Goal: Task Accomplishment & Management: Complete application form

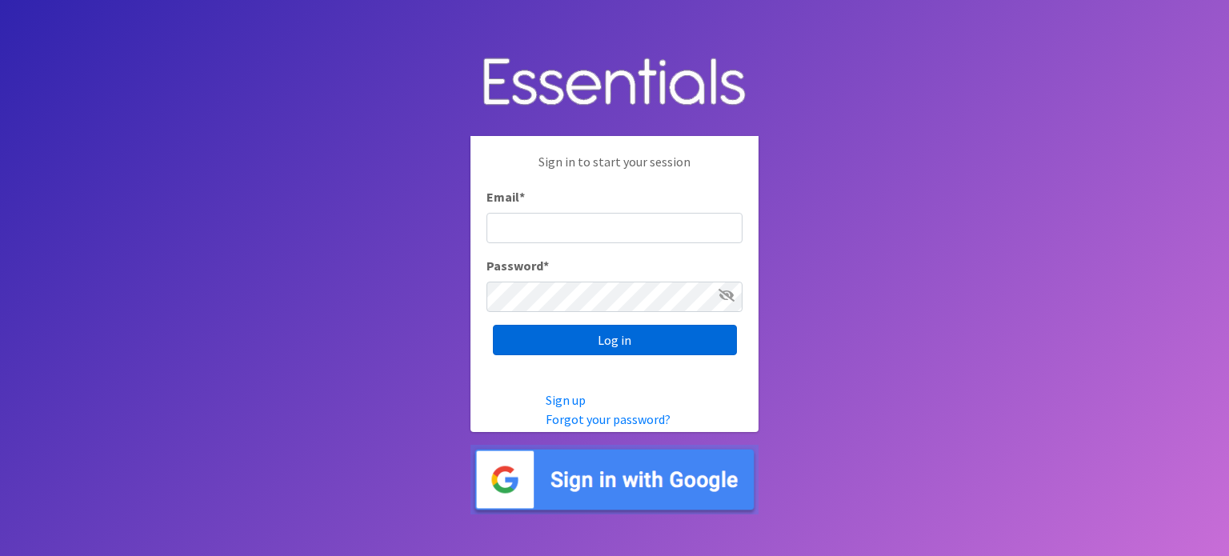
type input "[EMAIL_ADDRESS][DOMAIN_NAME]"
click at [588, 338] on input "Log in" at bounding box center [615, 340] width 244 height 30
type input "[EMAIL_ADDRESS][DOMAIN_NAME]"
click at [608, 347] on input "Log in" at bounding box center [615, 340] width 244 height 30
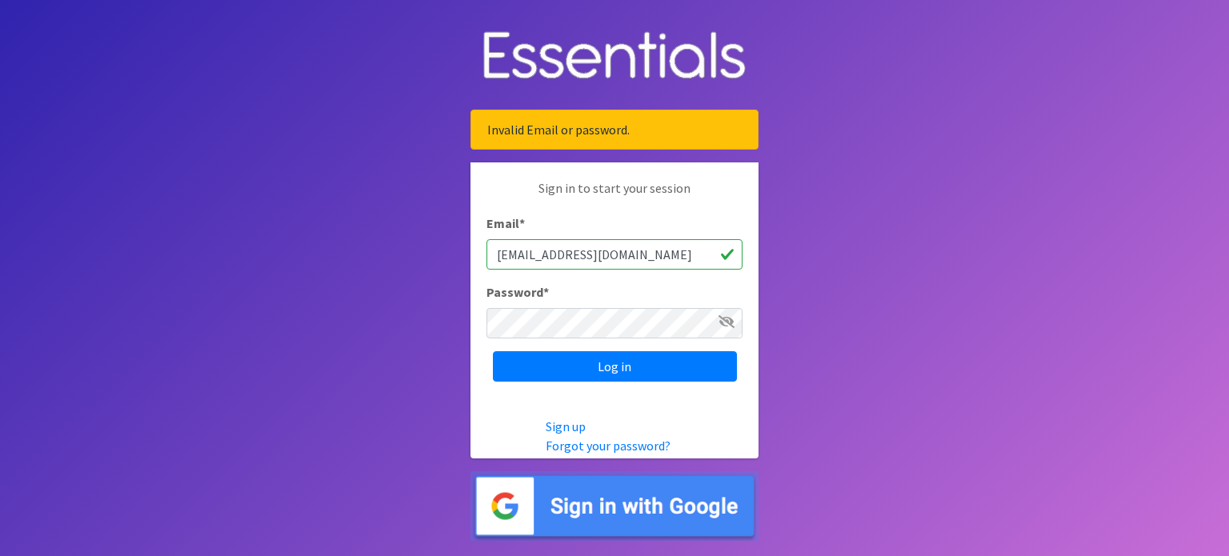
click at [730, 325] on icon at bounding box center [726, 321] width 16 height 13
click at [534, 370] on input "Log in" at bounding box center [615, 366] width 244 height 30
click at [730, 323] on icon at bounding box center [726, 321] width 16 height 13
click at [857, 363] on body "Invalid Email or password. Sign in to start your session Email * dvelchck@hazel…" at bounding box center [614, 278] width 1229 height 556
click at [410, 394] on body "Invalid Email or password. Sign in to start your session Email * dvelchck@hazel…" at bounding box center [614, 278] width 1229 height 556
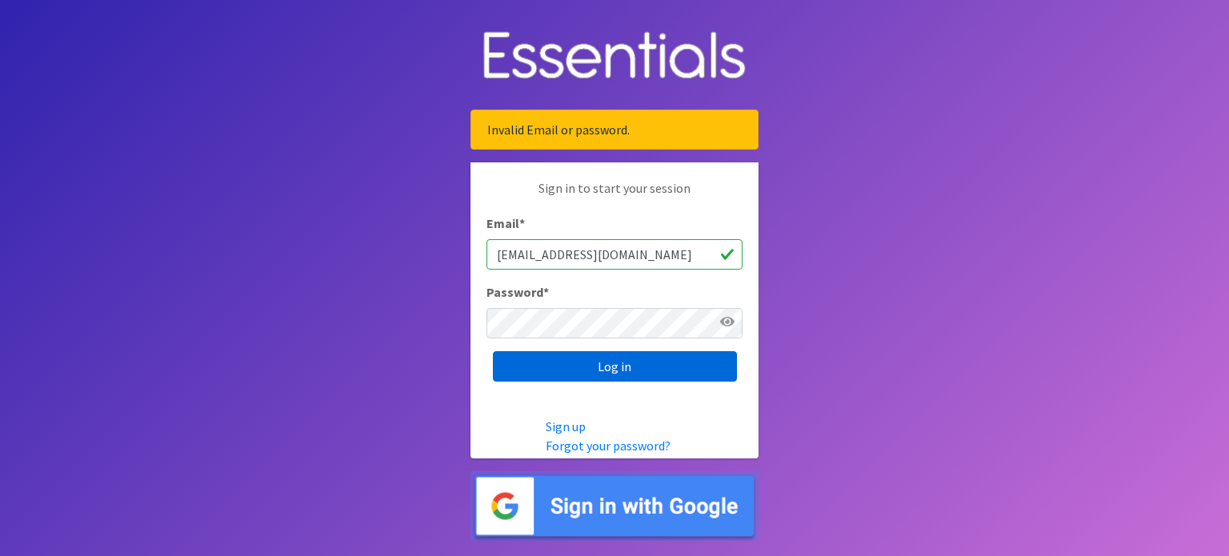
click at [592, 373] on input "Log in" at bounding box center [615, 366] width 244 height 30
click at [726, 316] on icon at bounding box center [726, 321] width 16 height 13
click at [538, 366] on input "Log in" at bounding box center [615, 366] width 244 height 30
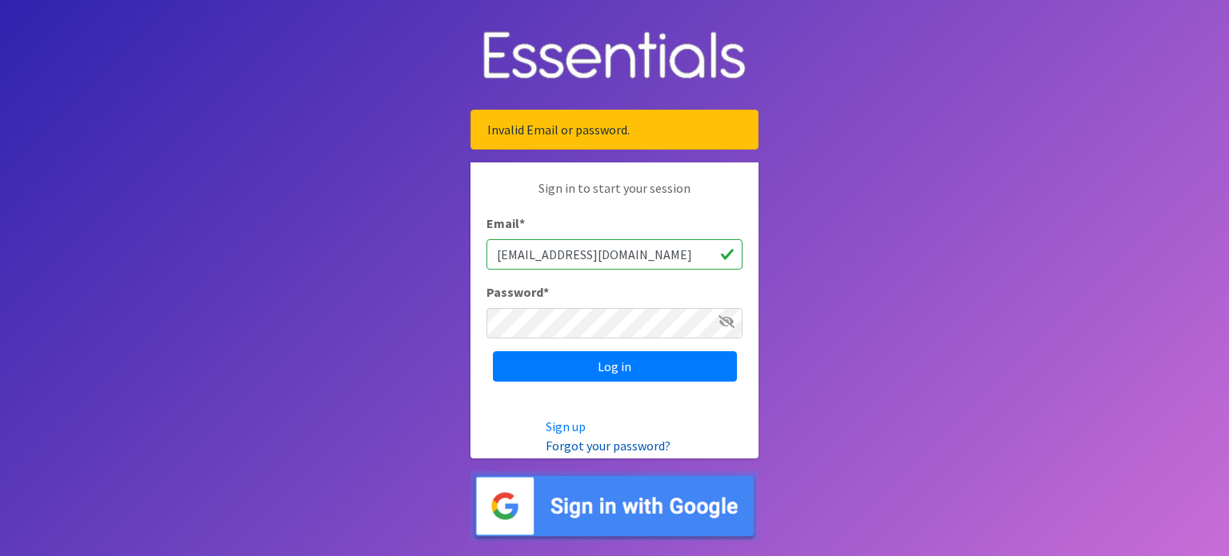
click at [580, 447] on link "Forgot your password?" at bounding box center [608, 446] width 125 height 16
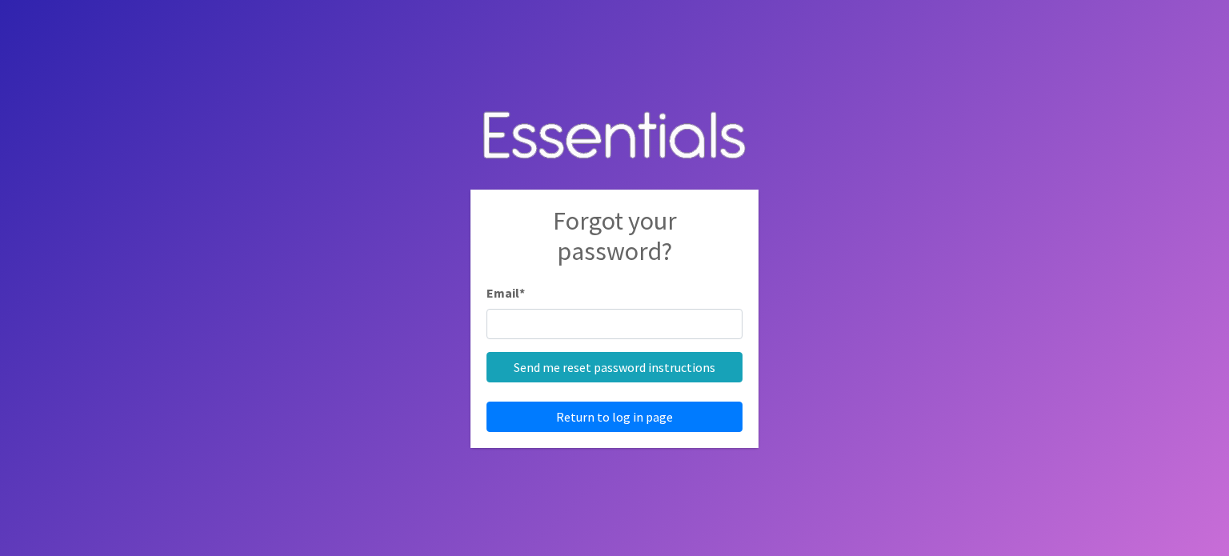
click at [547, 320] on input "Email *" at bounding box center [614, 324] width 256 height 30
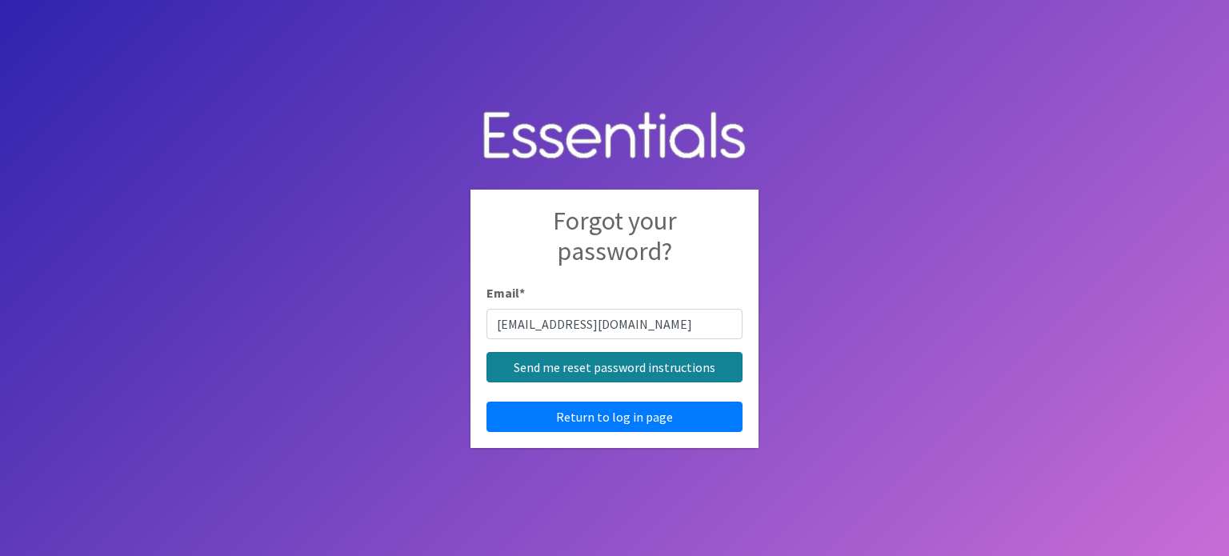
type input "dvelchck@hazelwoodschools.org"
click at [528, 367] on input "Send me reset password instructions" at bounding box center [614, 367] width 256 height 30
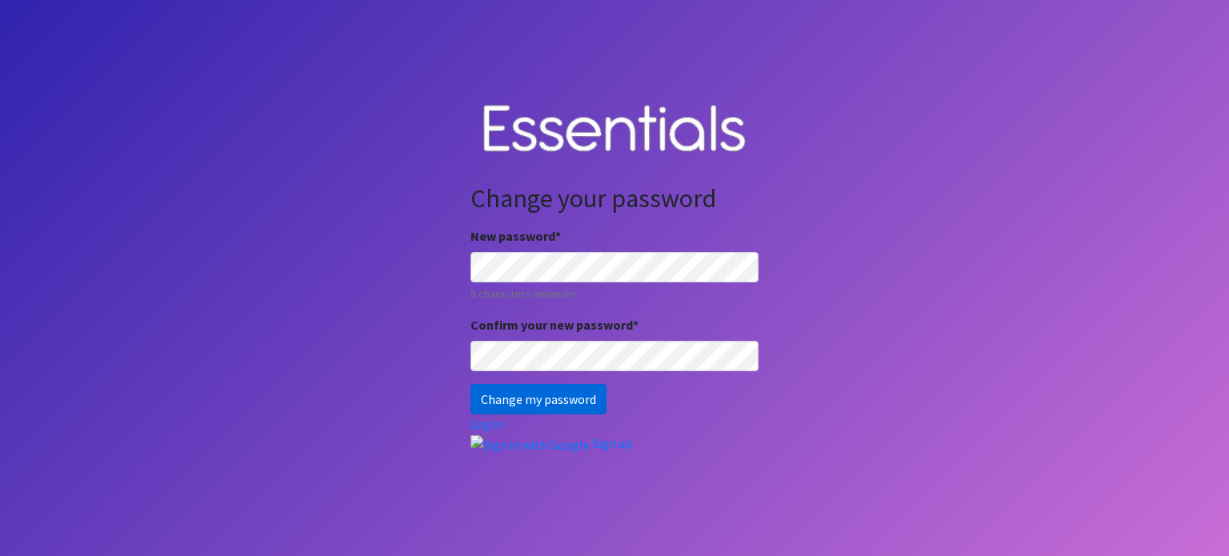
click at [532, 396] on input "Change my password" at bounding box center [538, 399] width 136 height 30
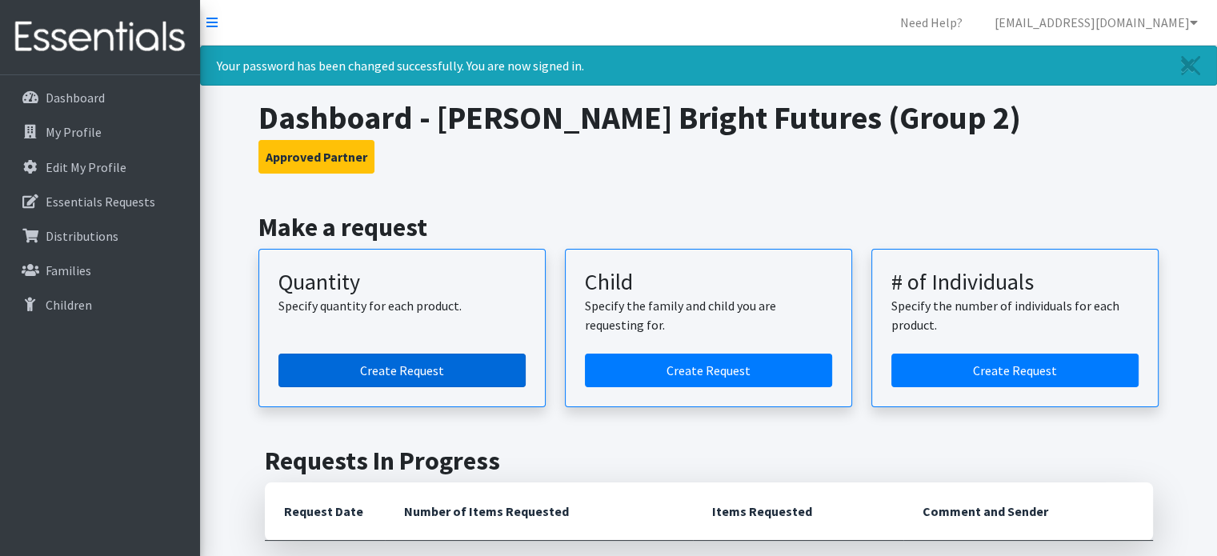
click at [410, 362] on link "Create Request" at bounding box center [401, 371] width 247 height 34
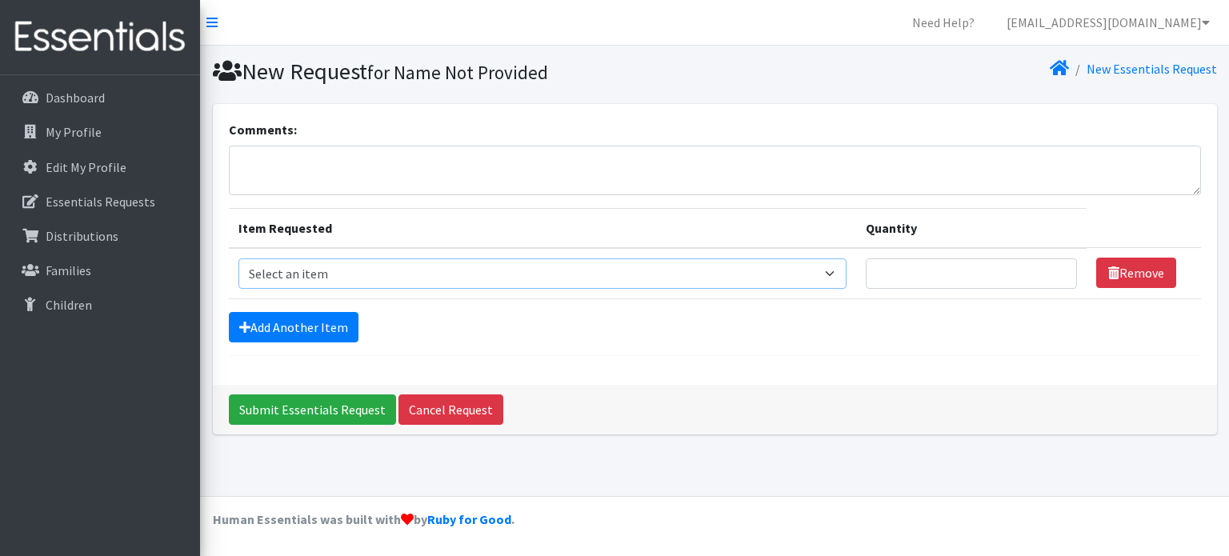
click at [328, 281] on select "Select an item Size 0/Newborn Size 1 Size 2 Size 3 Size 4 Size 5 Size 6 Size 7 …" at bounding box center [542, 273] width 609 height 30
select select "1100"
click at [238, 258] on select "Select an item Size 0/Newborn Size 1 Size 2 Size 3 Size 4 Size 5 Size 6 Size 7 …" at bounding box center [542, 273] width 609 height 30
click at [908, 272] on input "Quantity" at bounding box center [971, 273] width 211 height 30
type input "2000"
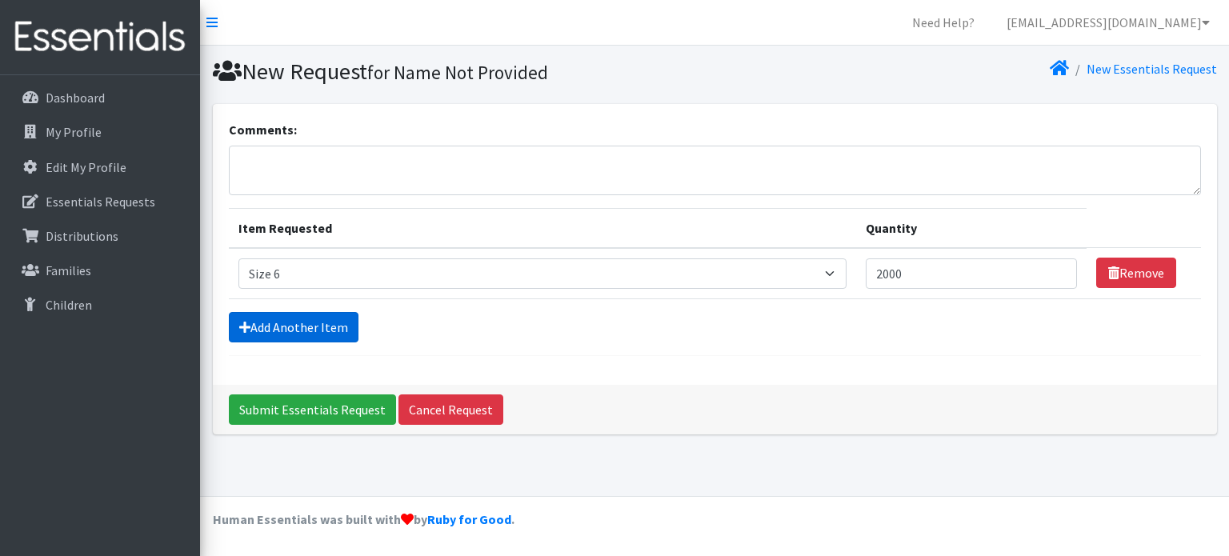
click at [291, 325] on link "Add Another Item" at bounding box center [294, 327] width 130 height 30
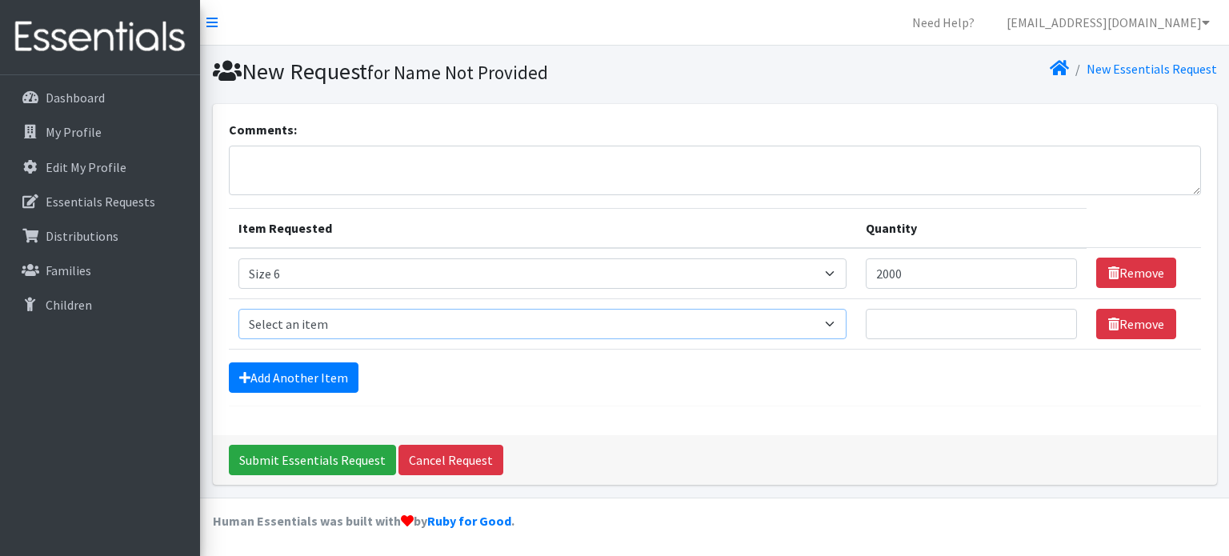
click at [291, 325] on select "Select an item Size 0/Newborn Size 1 Size 2 Size 3 Size 4 Size 5 Size 6 Size 7 …" at bounding box center [542, 324] width 609 height 30
select select "1098"
click at [238, 309] on select "Select an item Size 0/Newborn Size 1 Size 2 Size 3 Size 4 Size 5 Size 6 Size 7 …" at bounding box center [542, 324] width 609 height 30
click at [906, 322] on input "Quantity" at bounding box center [971, 324] width 211 height 30
type input "500"
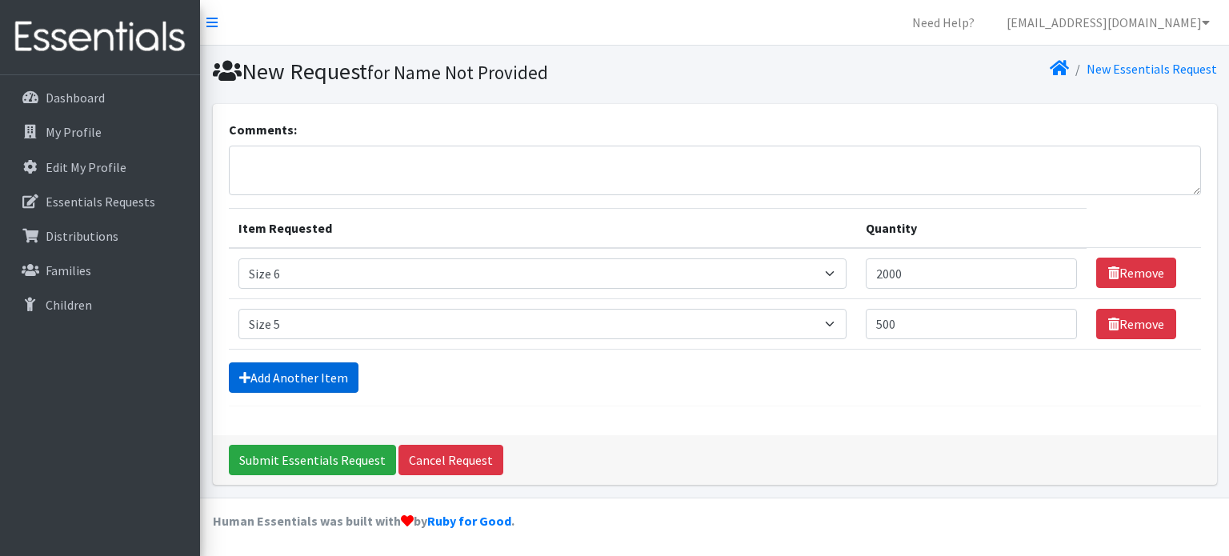
click at [315, 373] on link "Add Another Item" at bounding box center [294, 377] width 130 height 30
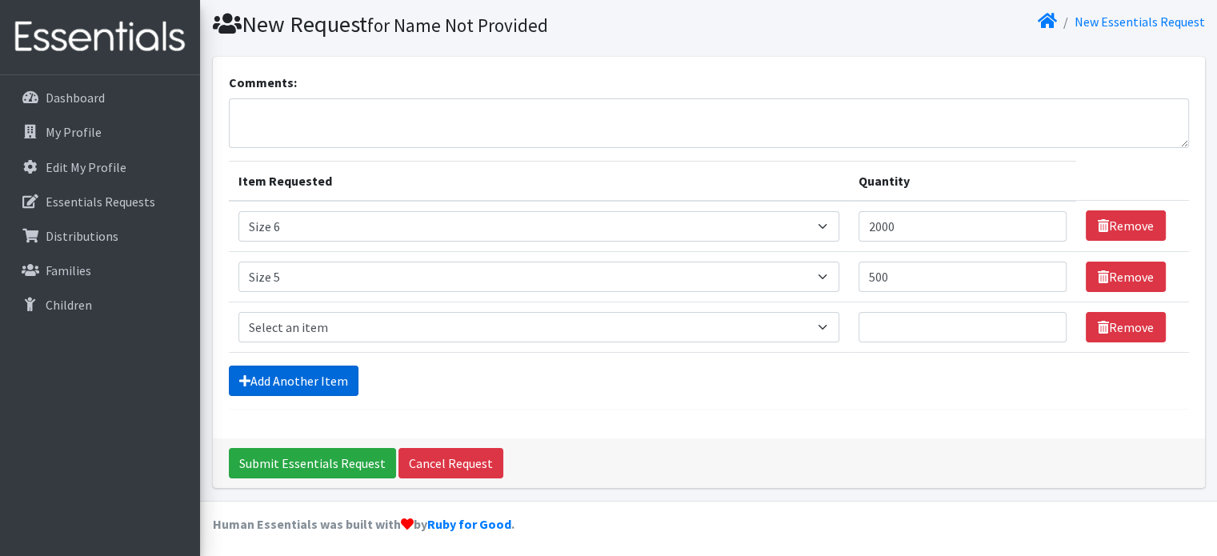
scroll to position [49, 0]
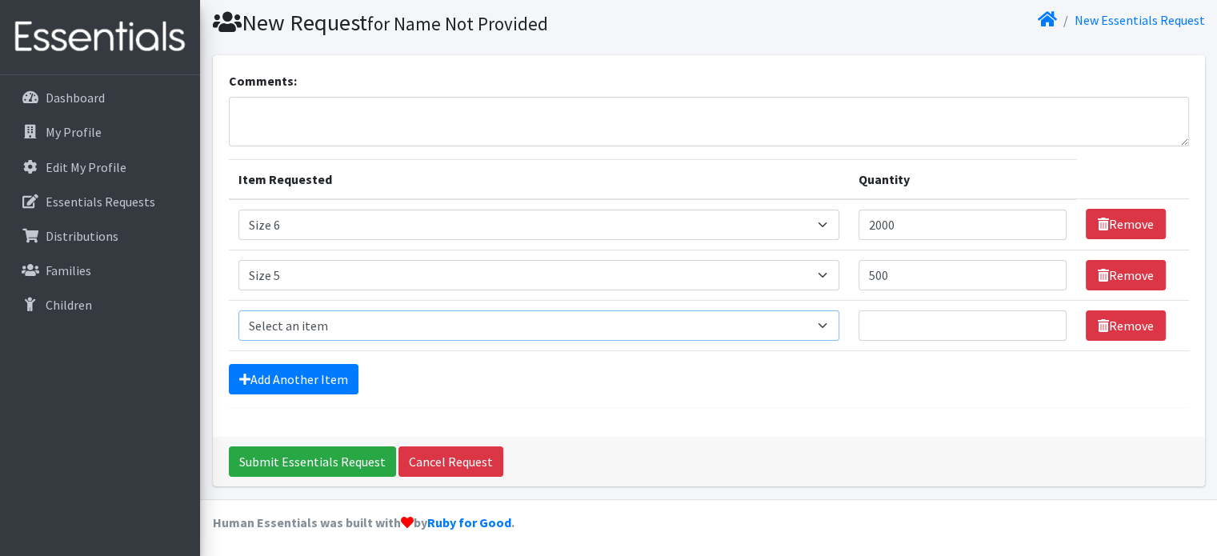
click at [298, 329] on select "Select an item Size 0/Newborn Size 1 Size 2 Size 3 Size 4 Size 5 Size 6 Size 7 …" at bounding box center [538, 325] width 601 height 30
select select "1097"
click at [238, 310] on select "Select an item Size 0/Newborn Size 1 Size 2 Size 3 Size 4 Size 5 Size 6 Size 7 …" at bounding box center [538, 325] width 601 height 30
click at [893, 318] on input "Quantity" at bounding box center [962, 325] width 208 height 30
type input "1000"
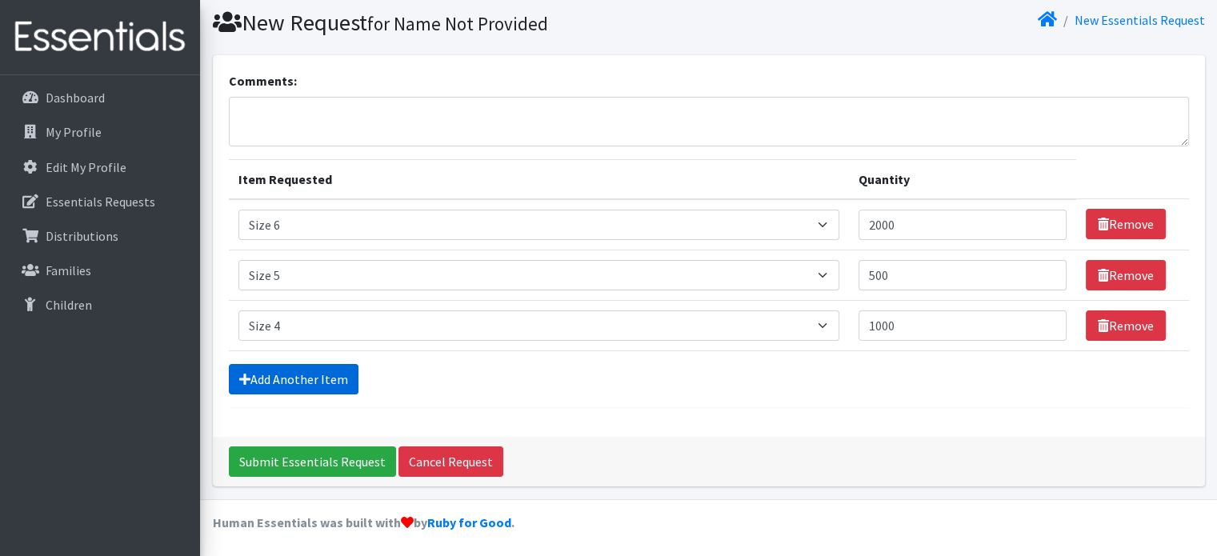
click at [322, 375] on link "Add Another Item" at bounding box center [294, 379] width 130 height 30
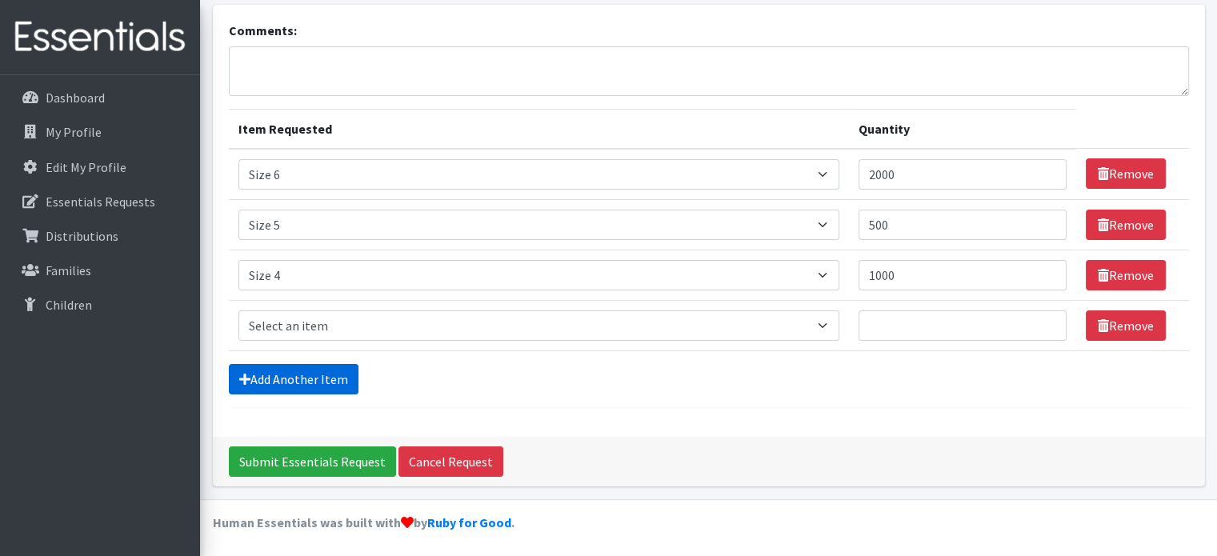
scroll to position [99, 0]
click at [322, 315] on select "Select an item Size 0/Newborn Size 1 Size 2 Size 3 Size 4 Size 5 Size 6 Size 7 …" at bounding box center [538, 325] width 601 height 30
select select "6073"
click at [238, 310] on select "Select an item Size 0/Newborn Size 1 Size 2 Size 3 Size 4 Size 5 Size 6 Size 7 …" at bounding box center [538, 325] width 601 height 30
click at [898, 328] on input "Quantity" at bounding box center [962, 325] width 208 height 30
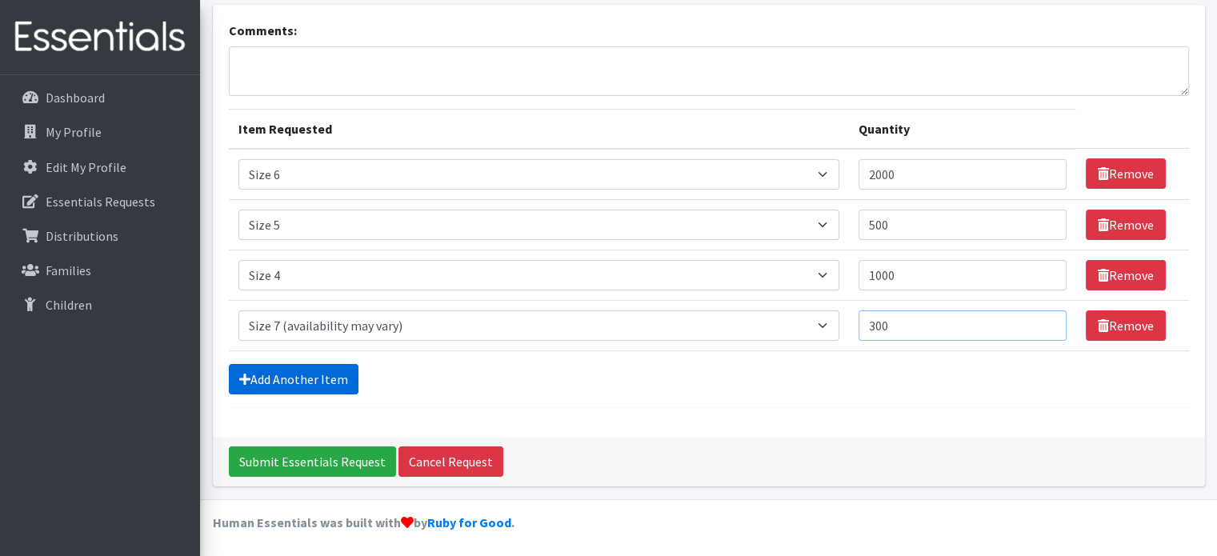
type input "300"
click at [312, 377] on link "Add Another Item" at bounding box center [294, 379] width 130 height 30
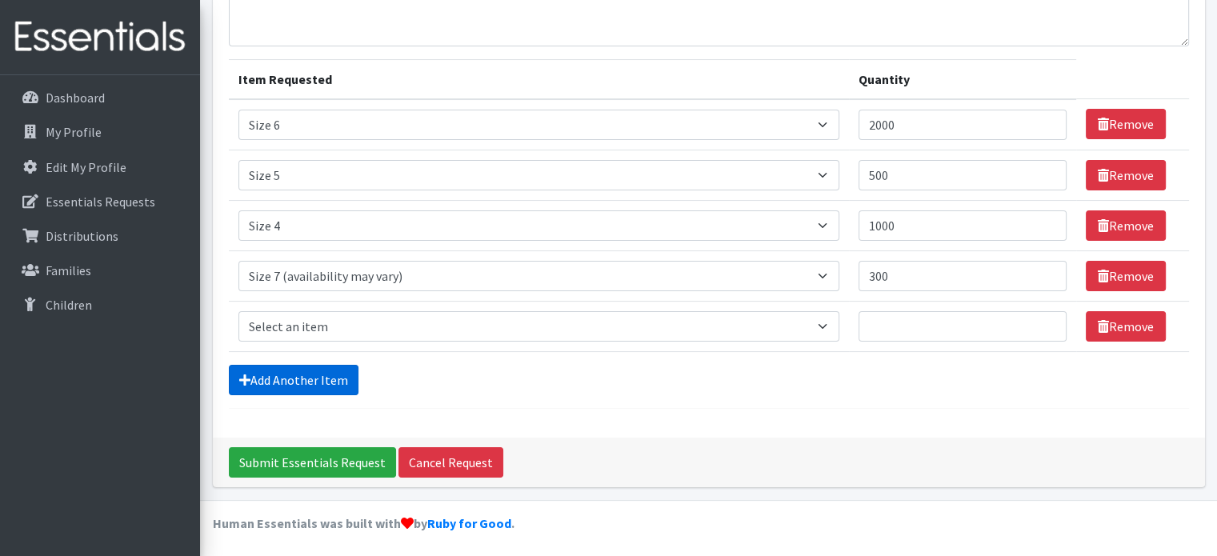
scroll to position [150, 0]
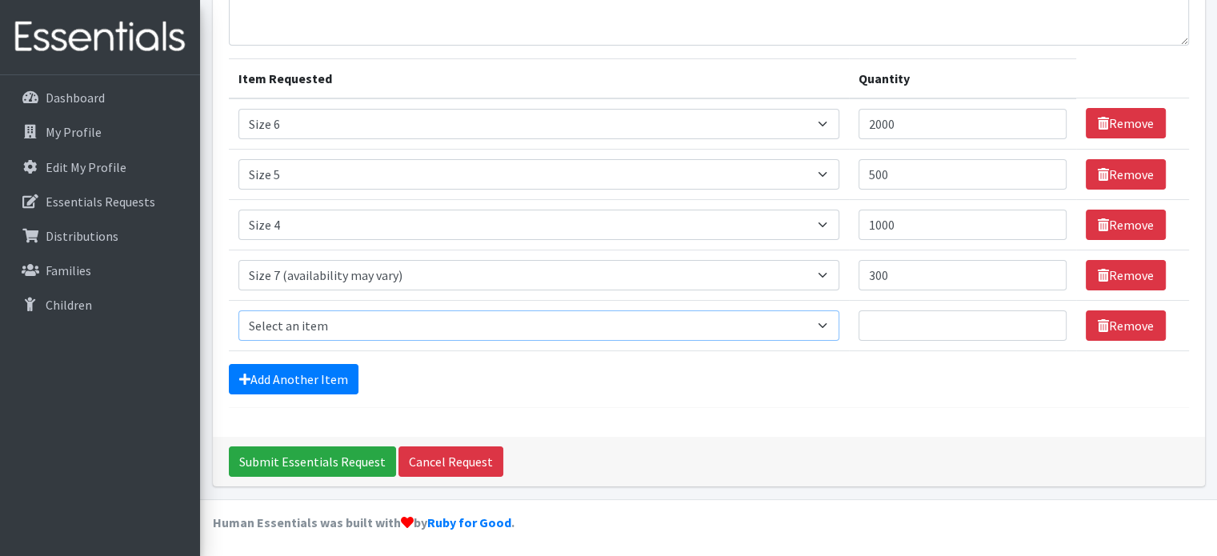
click at [362, 324] on select "Select an item Size 0/Newborn Size 1 Size 2 Size 3 Size 4 Size 5 Size 6 Size 7 …" at bounding box center [538, 325] width 601 height 30
select select "1093"
click at [238, 310] on select "Select an item Size 0/Newborn Size 1 Size 2 Size 3 Size 4 Size 5 Size 6 Size 7 …" at bounding box center [538, 325] width 601 height 30
click at [881, 323] on input "Quantity" at bounding box center [962, 325] width 208 height 30
type input "250"
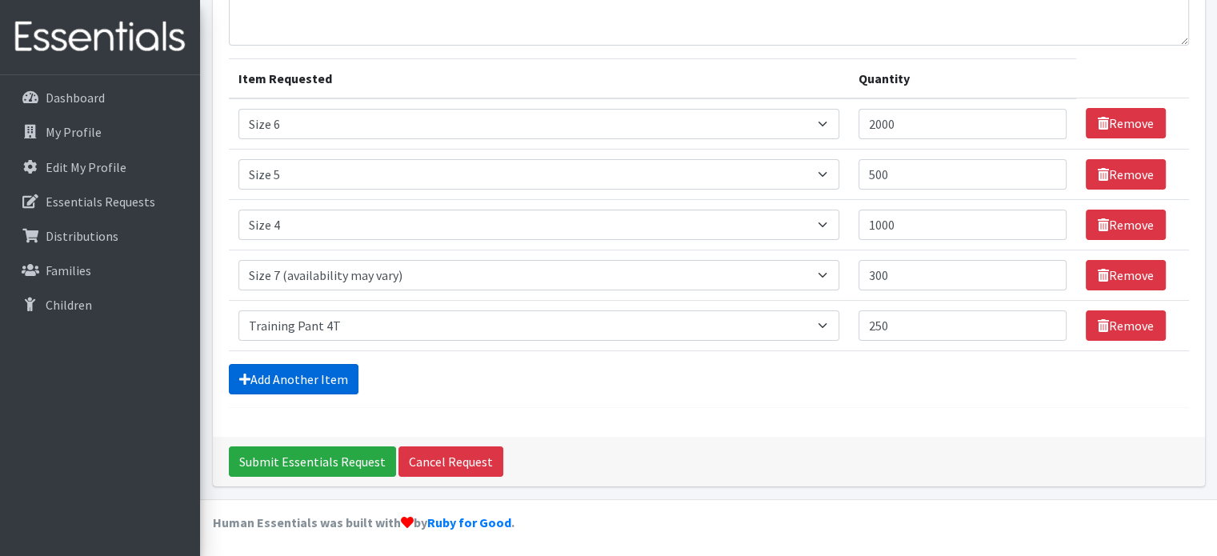
click at [316, 374] on link "Add Another Item" at bounding box center [294, 379] width 130 height 30
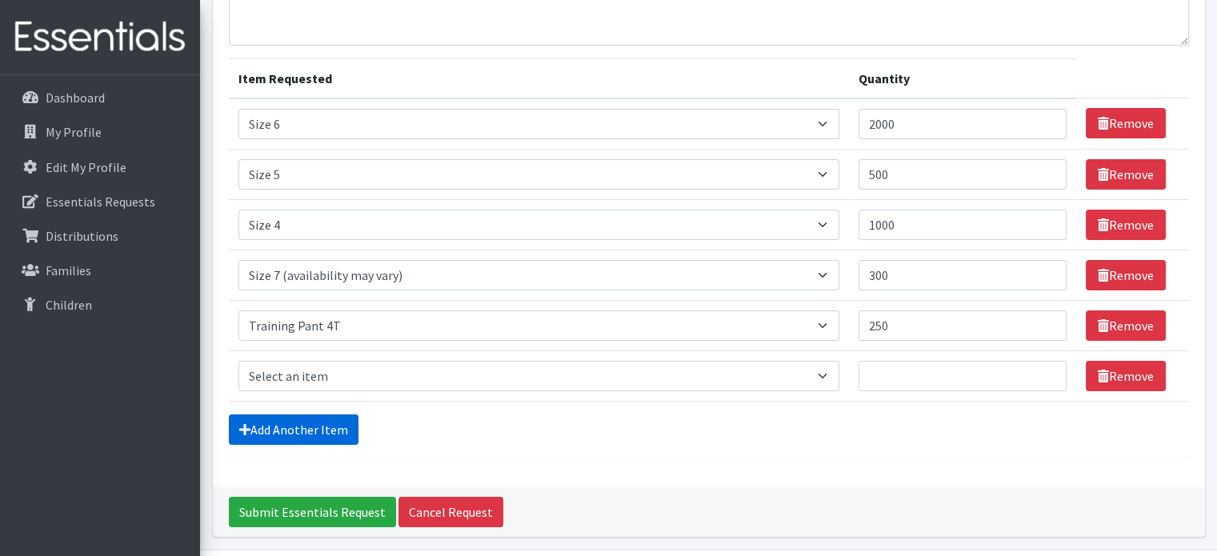
scroll to position [200, 0]
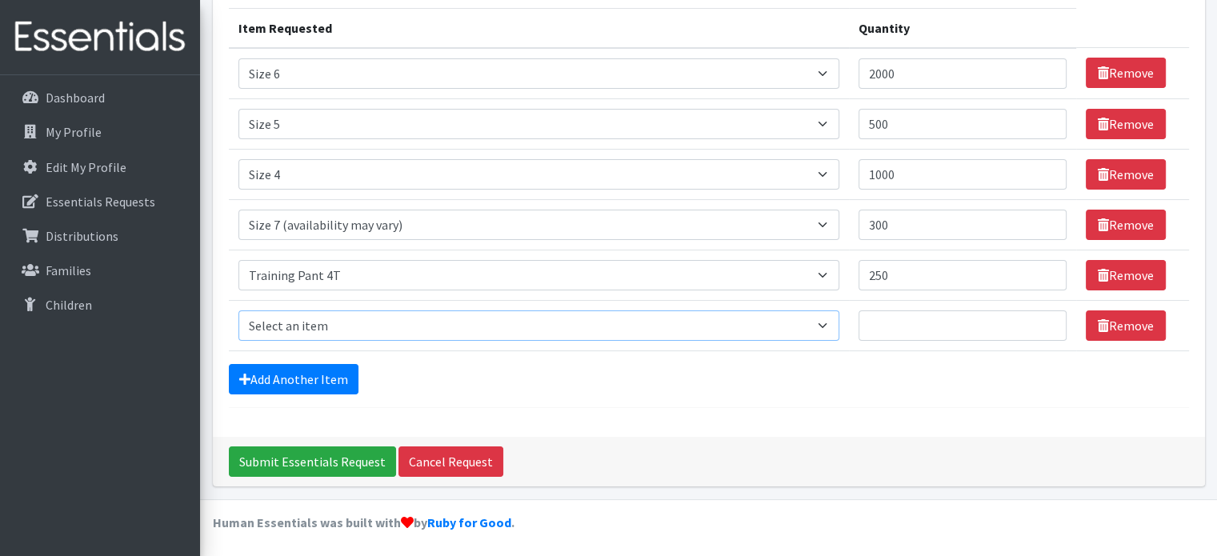
click at [318, 321] on select "Select an item Size 0/Newborn Size 1 Size 2 Size 3 Size 4 Size 5 Size 6 Size 7 …" at bounding box center [538, 325] width 601 height 30
select select "1107"
click at [238, 310] on select "Select an item Size 0/Newborn Size 1 Size 2 Size 3 Size 4 Size 5 Size 6 Size 7 …" at bounding box center [538, 325] width 601 height 30
click at [882, 315] on input "Quantity" at bounding box center [962, 325] width 208 height 30
type input "50"
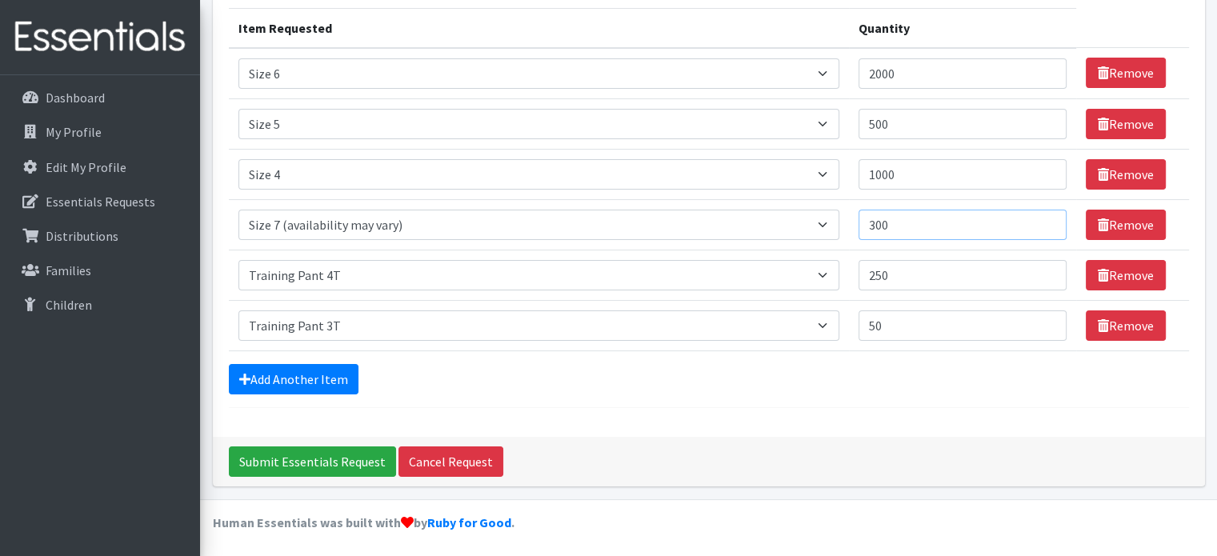
click at [898, 222] on input "300" at bounding box center [962, 225] width 208 height 30
type input "3"
type input "500"
click at [912, 319] on input "50" at bounding box center [962, 325] width 208 height 30
click at [902, 76] on input "2000" at bounding box center [962, 73] width 208 height 30
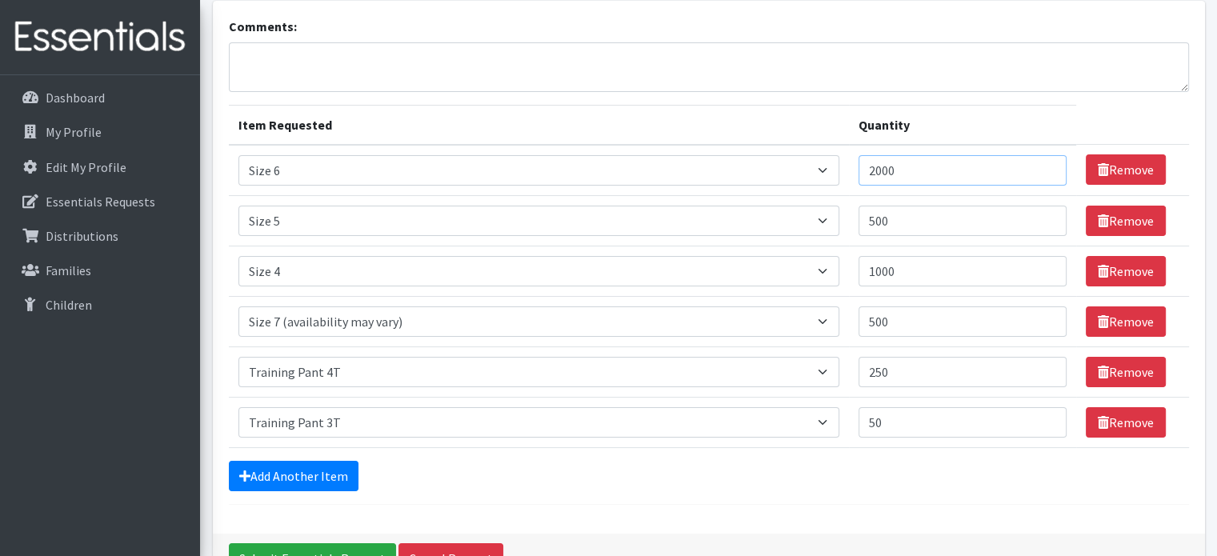
scroll to position [0, 0]
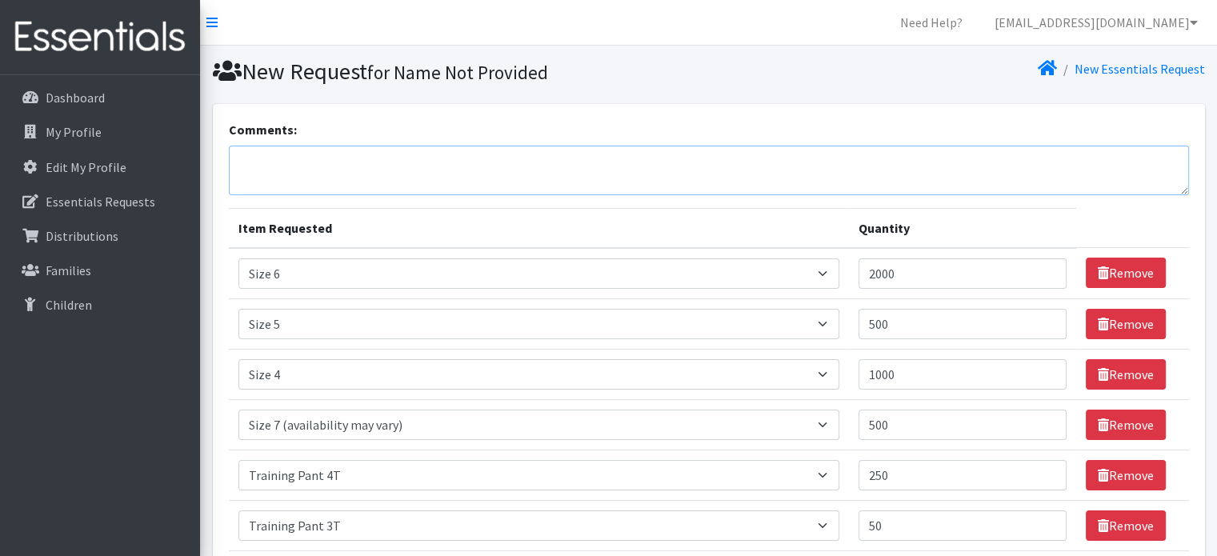
click at [370, 147] on textarea "Comments:" at bounding box center [709, 171] width 960 height 50
click at [418, 160] on textarea "please send wipes and big pullups if available:)" at bounding box center [709, 171] width 960 height 50
click at [418, 160] on textarea "please send wipes and big pullups or overnights if available:)" at bounding box center [709, 171] width 960 height 50
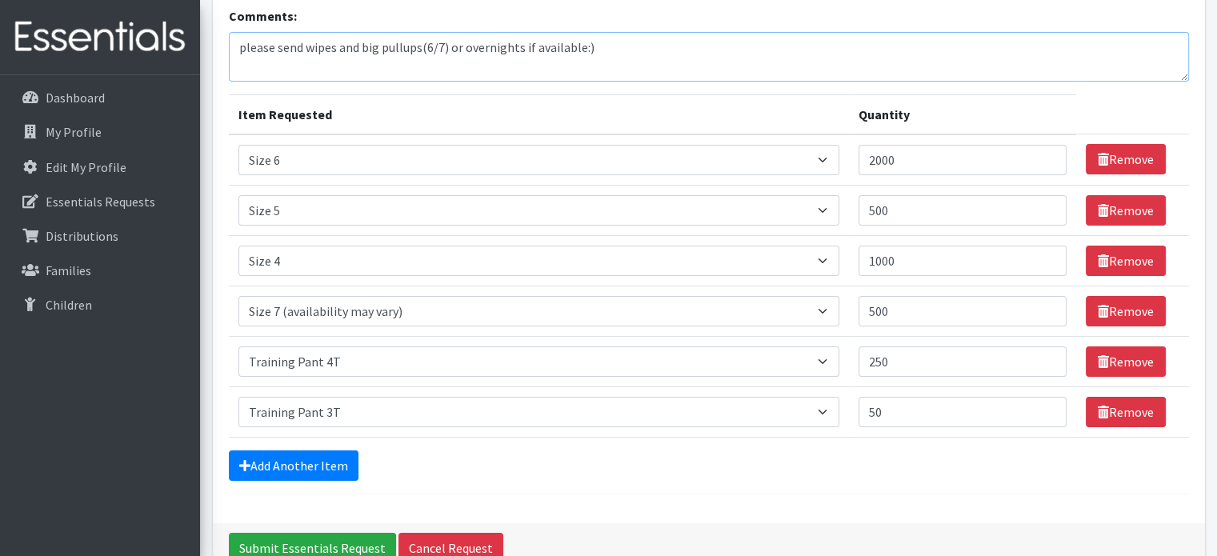
scroll to position [200, 0]
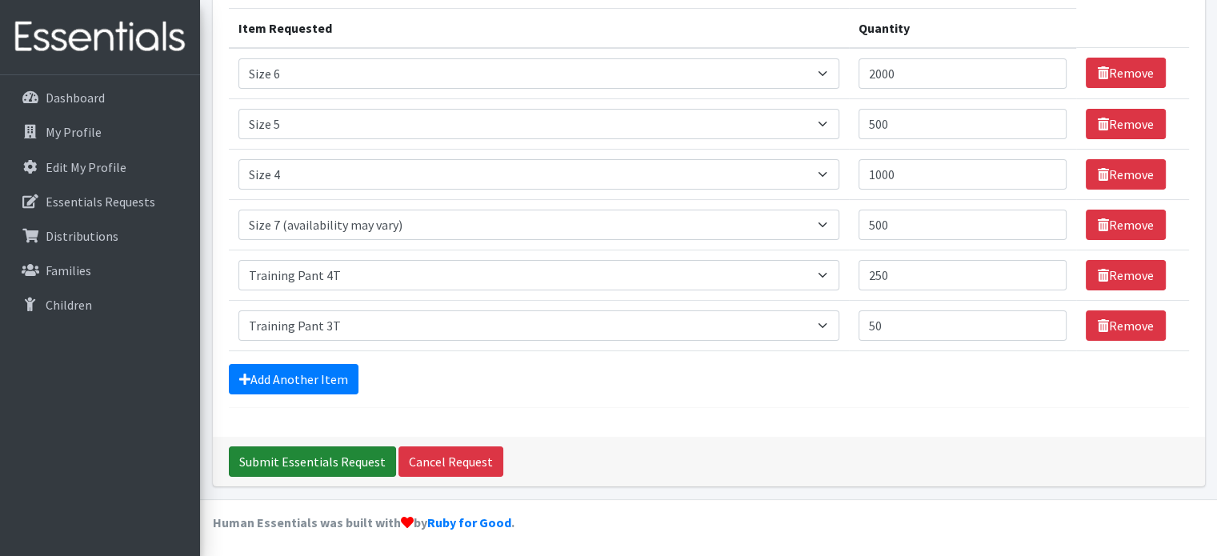
type textarea "please send wipes and big pullups(6/7) or overnights if available:)"
click at [303, 461] on input "Submit Essentials Request" at bounding box center [312, 461] width 167 height 30
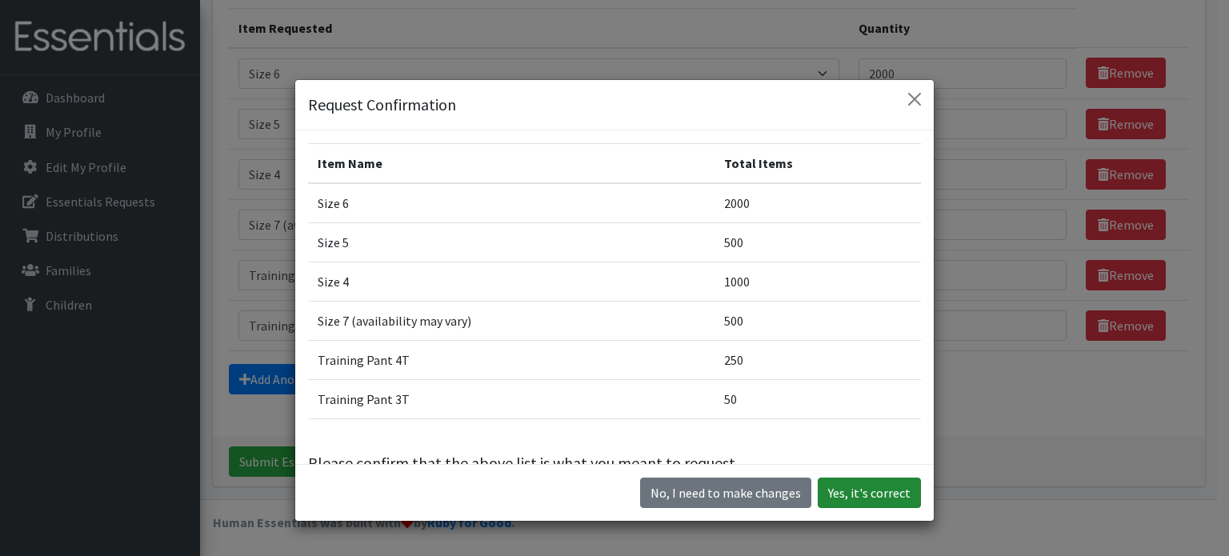
click at [884, 495] on button "Yes, it's correct" at bounding box center [869, 493] width 103 height 30
